Goal: Information Seeking & Learning: Learn about a topic

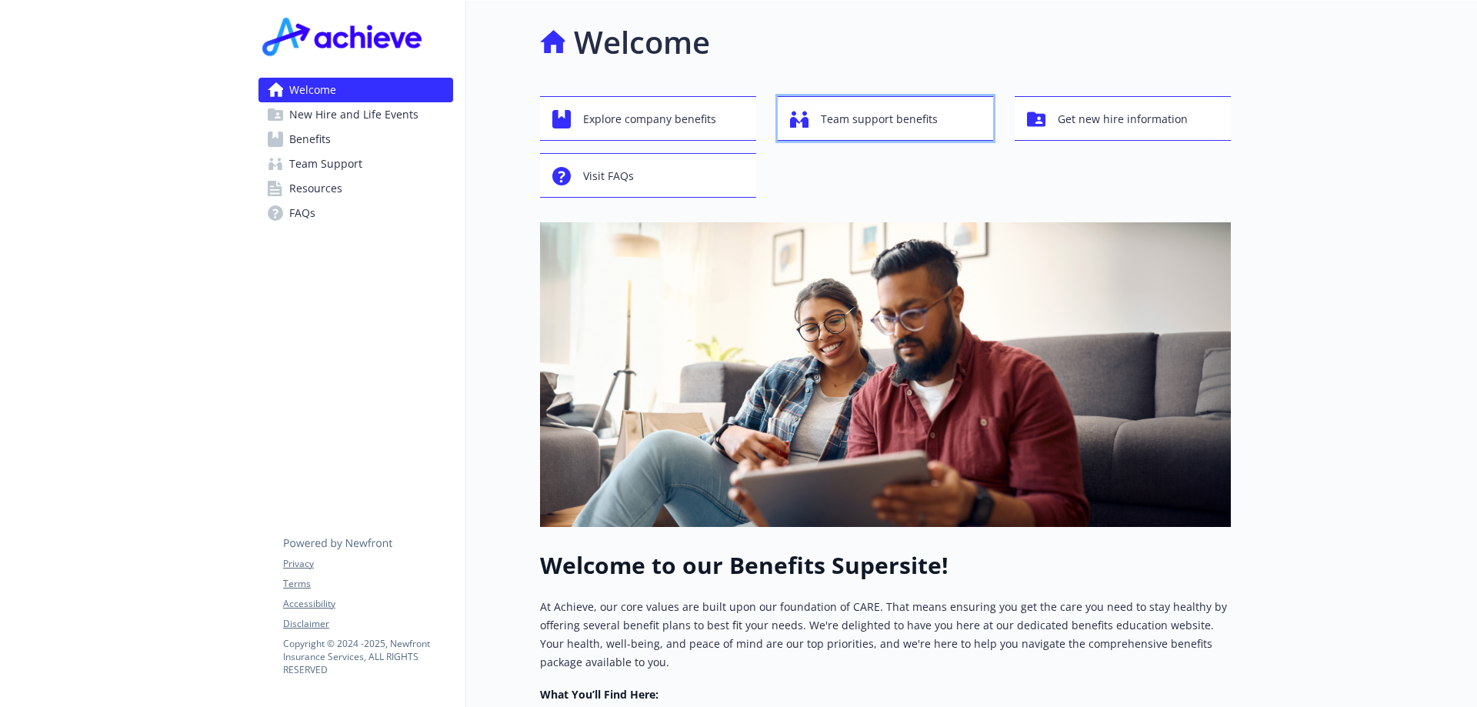
click at [860, 124] on span "Team support benefits" at bounding box center [879, 119] width 117 height 29
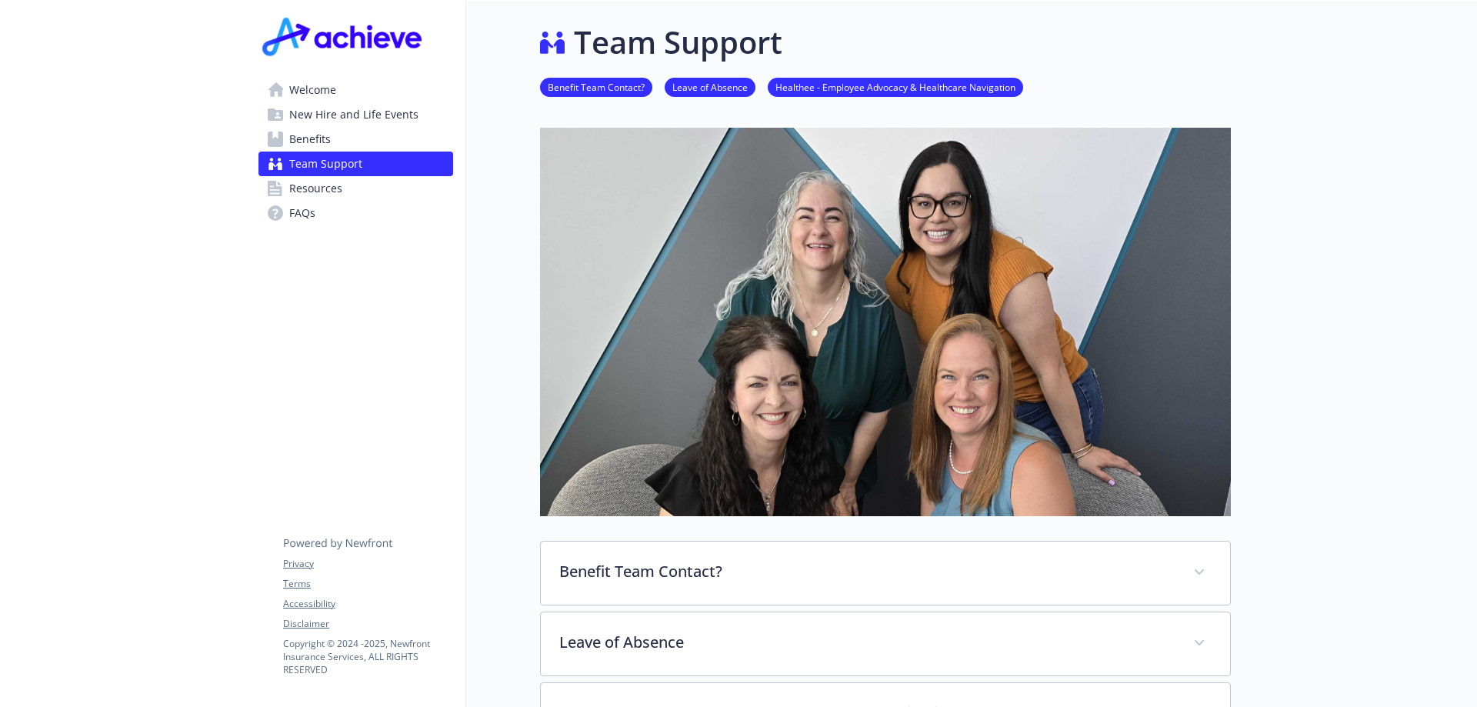
scroll to position [231, 0]
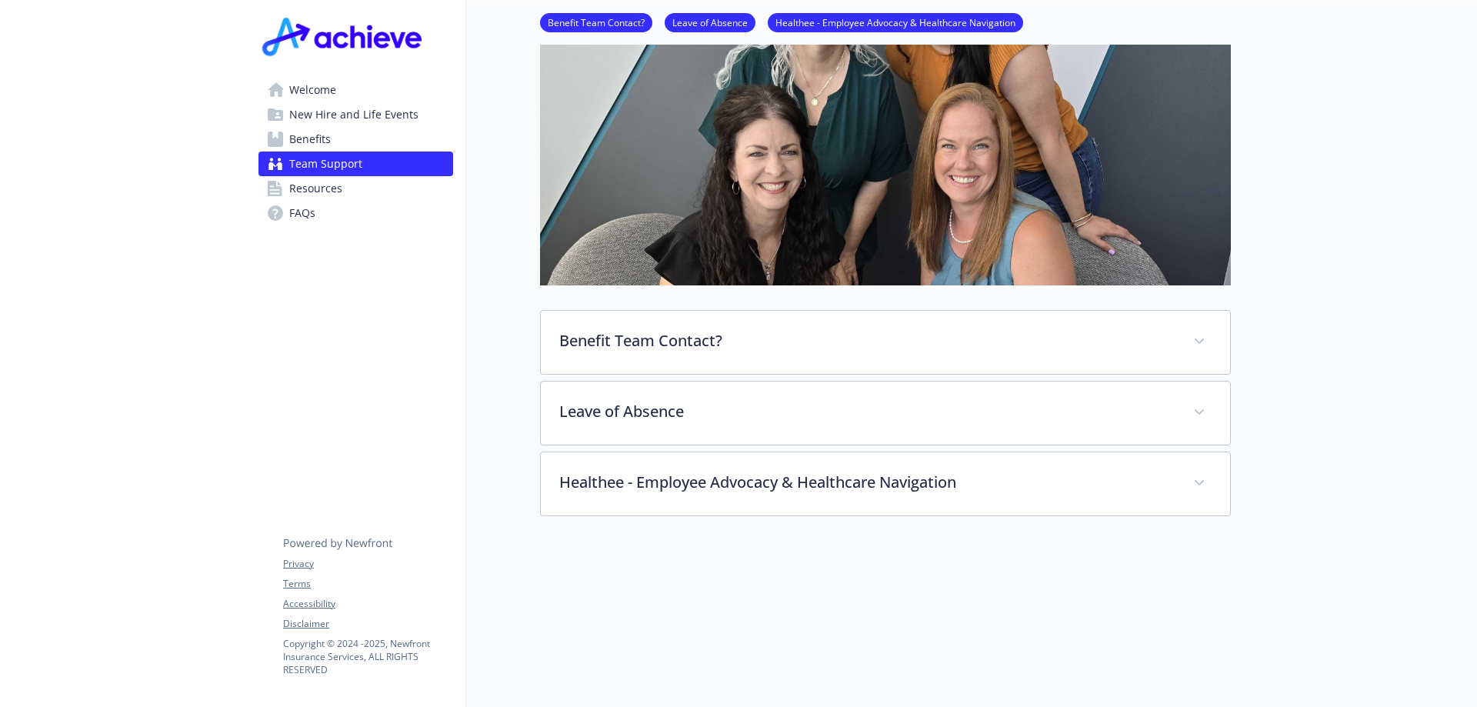
click at [339, 185] on span "Resources" at bounding box center [315, 188] width 53 height 25
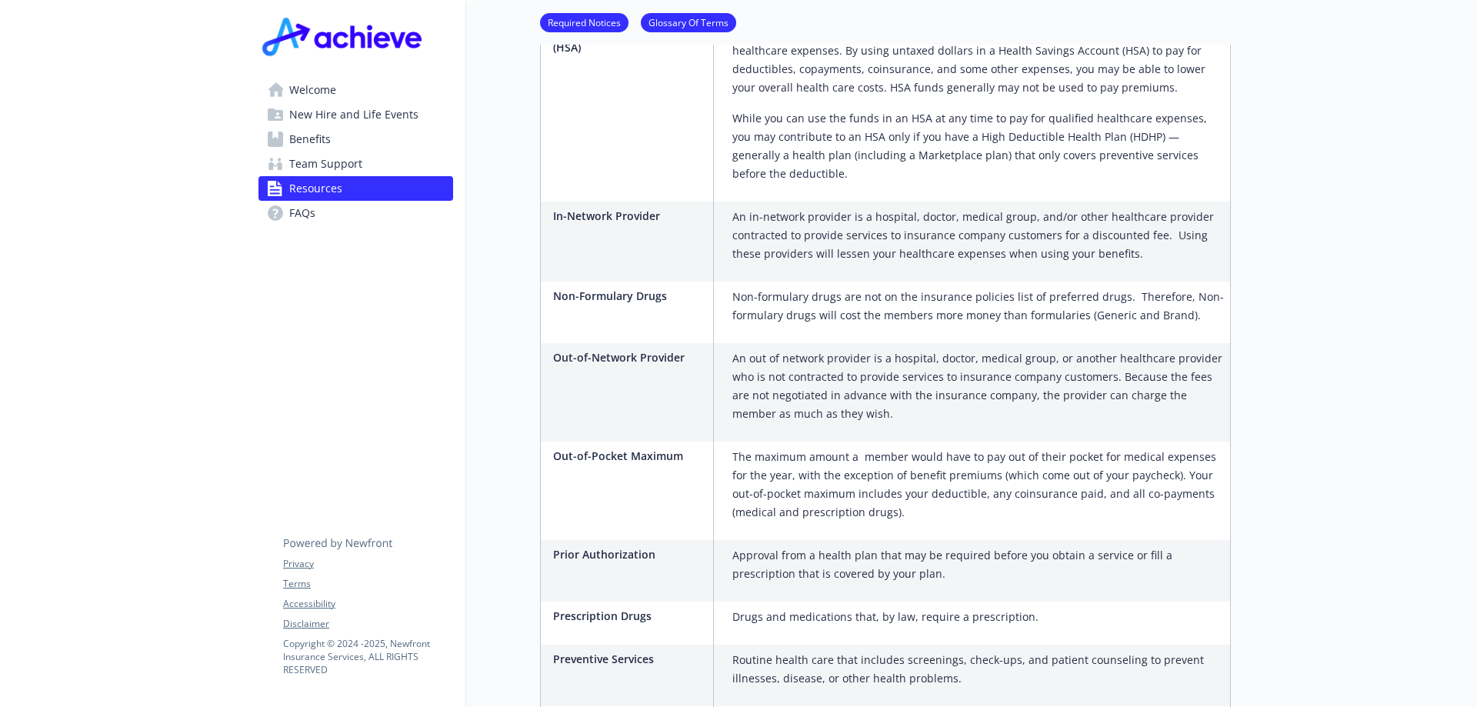
scroll to position [2155, 0]
